Goal: Unclear

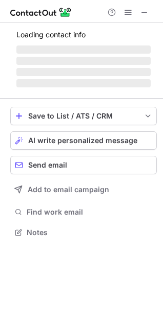
scroll to position [225, 163]
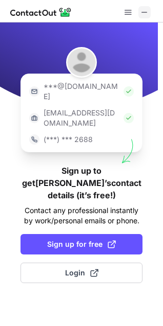
click at [143, 11] on span at bounding box center [144, 12] width 8 height 8
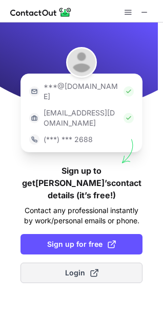
click at [93, 269] on span at bounding box center [94, 273] width 8 height 8
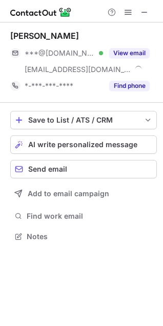
scroll to position [230, 163]
click at [148, 12] on span at bounding box center [144, 12] width 8 height 8
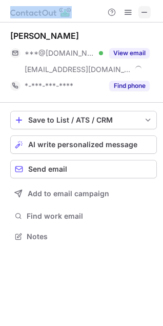
click at [81, 12] on div at bounding box center [81, 11] width 163 height 22
click at [146, 12] on span at bounding box center [144, 12] width 8 height 8
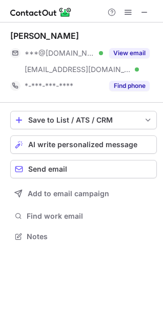
click at [82, 12] on div at bounding box center [81, 11] width 163 height 22
click at [147, 13] on span at bounding box center [144, 12] width 8 height 8
click at [146, 11] on span at bounding box center [144, 12] width 8 height 8
